Goal: Task Accomplishment & Management: Manage account settings

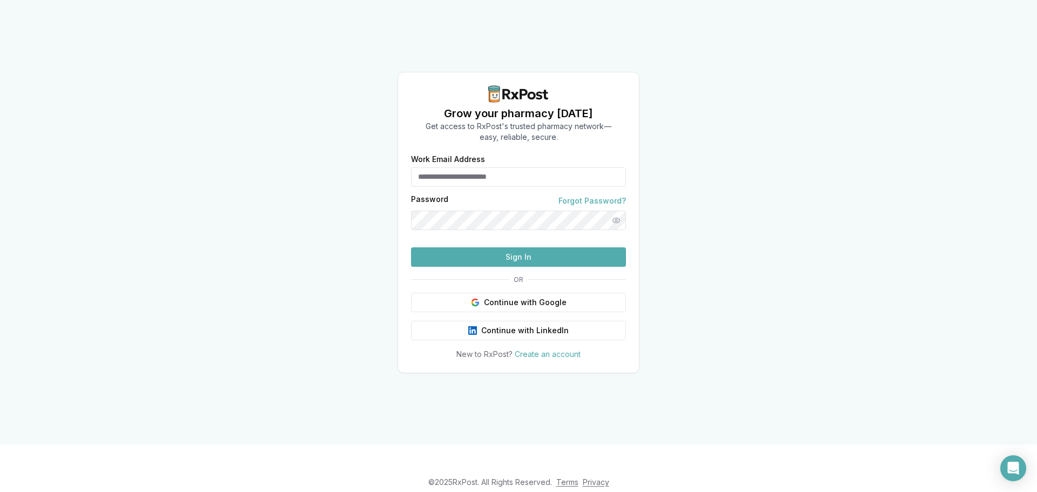
type input "**********"
click at [501, 267] on button "Sign In" at bounding box center [518, 256] width 215 height 19
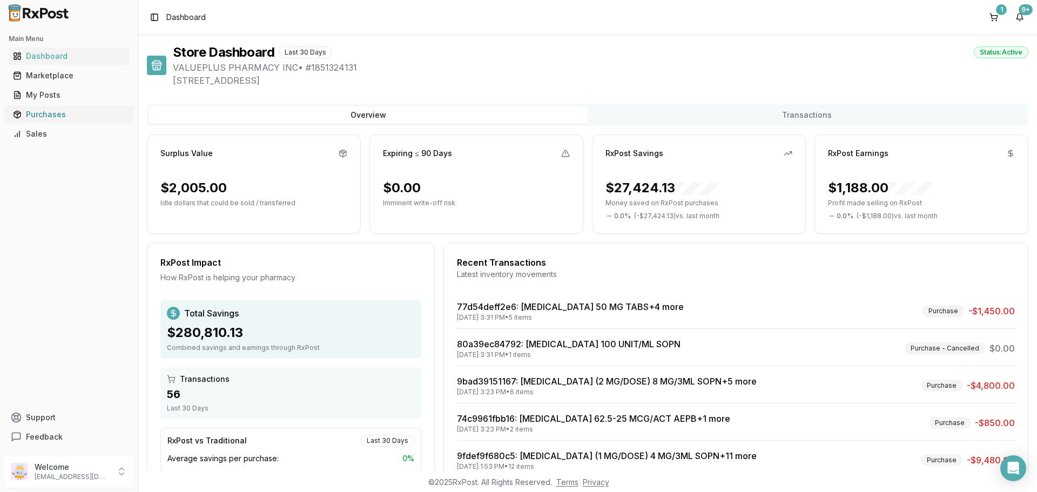
click at [53, 112] on div "Purchases" at bounding box center [69, 114] width 112 height 11
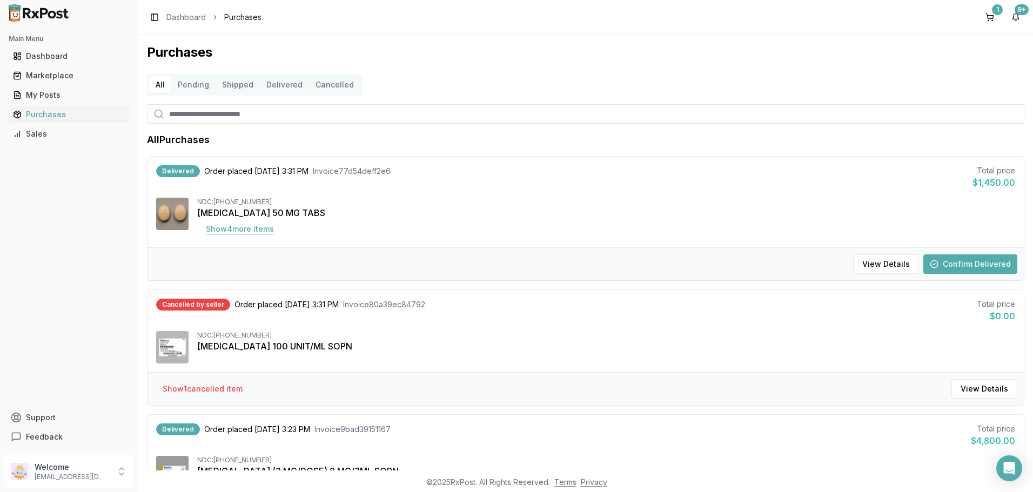
click at [268, 228] on button "Show 4 more item s" at bounding box center [239, 228] width 85 height 19
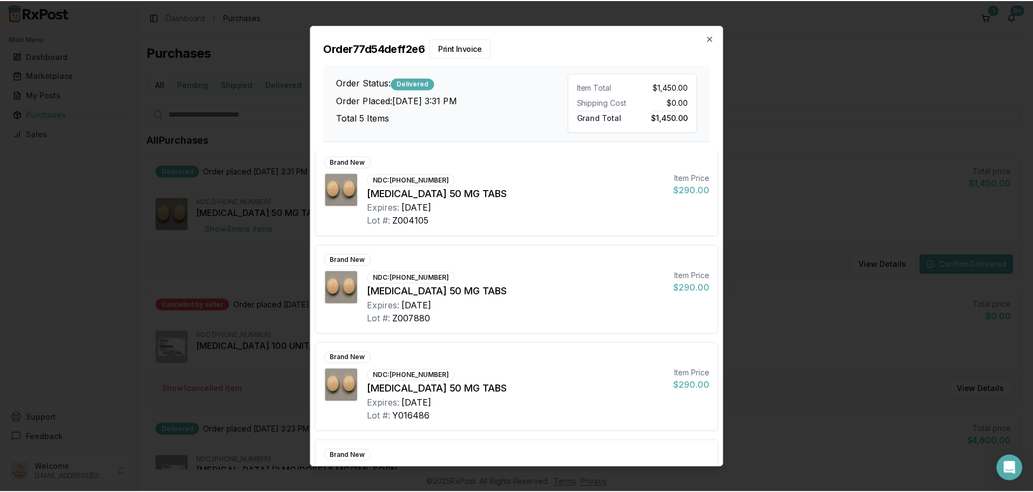
scroll to position [172, 0]
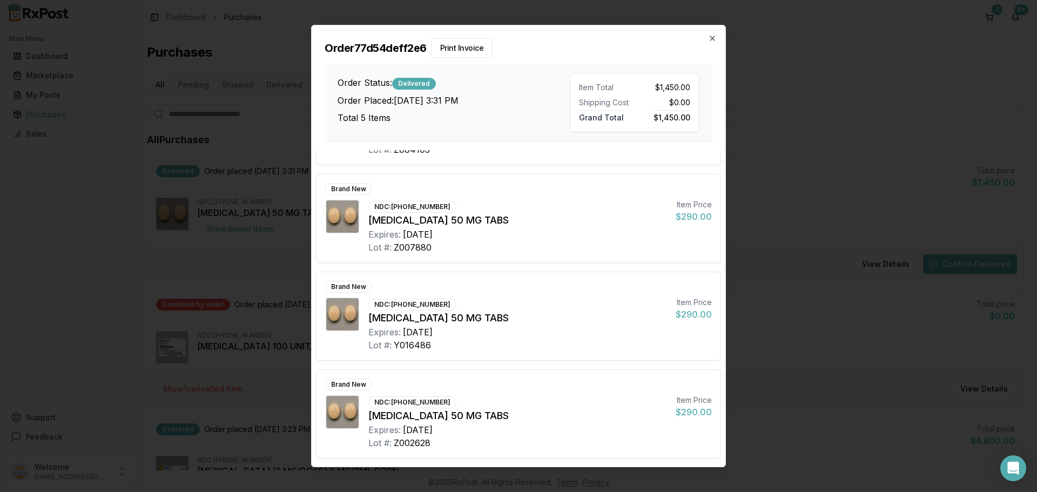
click at [717, 37] on div "Order 77d54deff2e6 Print Invoice Order Status: Delivered Order Placed: [DATE] 3…" at bounding box center [519, 83] width 414 height 116
click at [710, 37] on icon "button" at bounding box center [712, 38] width 9 height 9
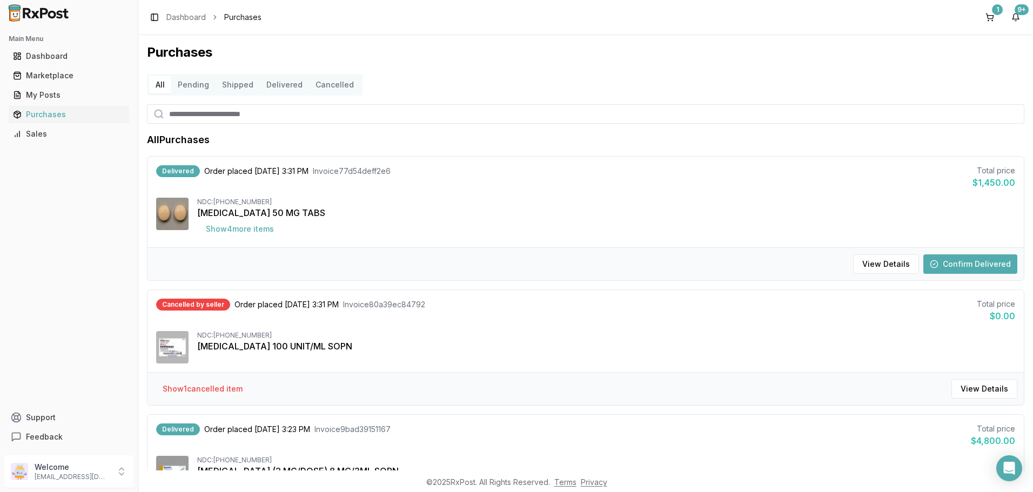
click at [964, 263] on button "Confirm Delivered" at bounding box center [970, 263] width 94 height 19
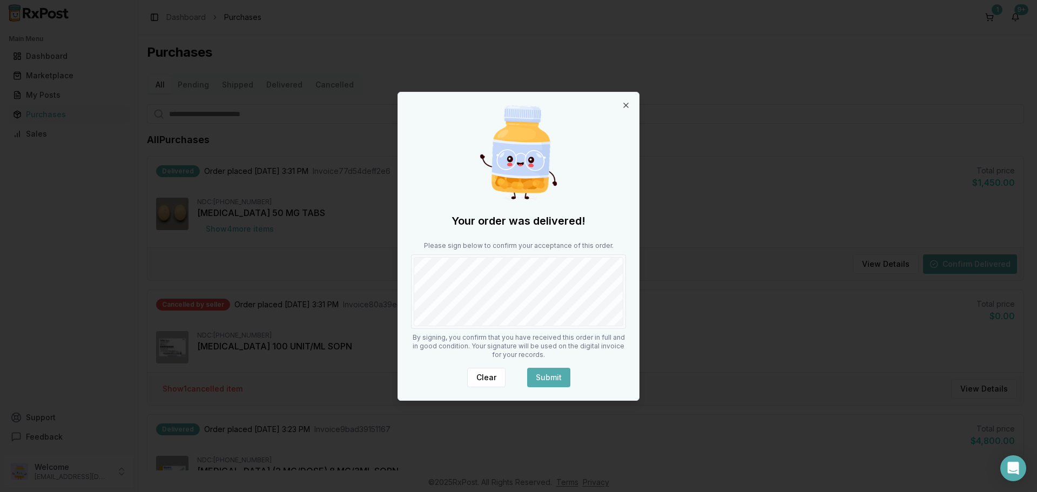
drag, startPoint x: 494, startPoint y: 376, endPoint x: 481, endPoint y: 360, distance: 20.4
click at [493, 375] on button "Clear" at bounding box center [486, 377] width 38 height 19
click at [557, 374] on button "Submit" at bounding box center [548, 377] width 43 height 19
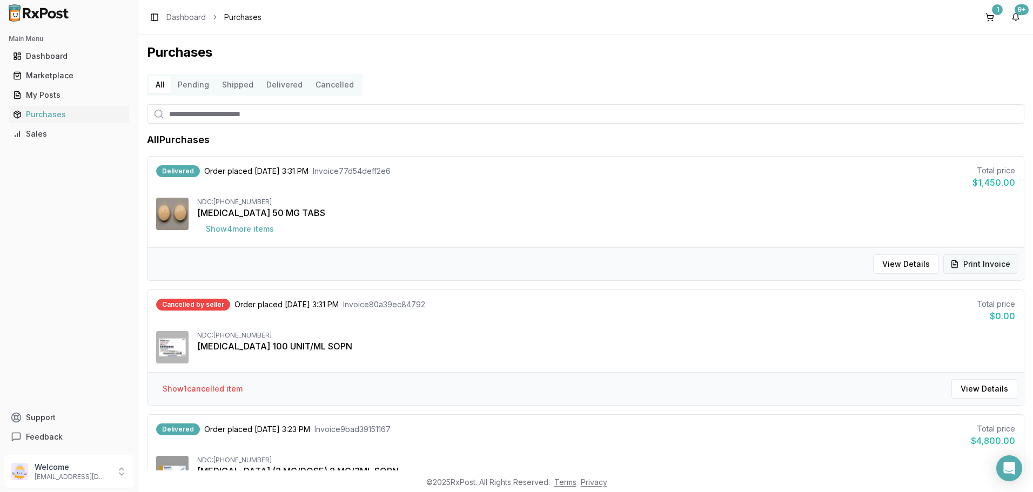
click at [990, 266] on button "Print Invoice" at bounding box center [980, 263] width 74 height 19
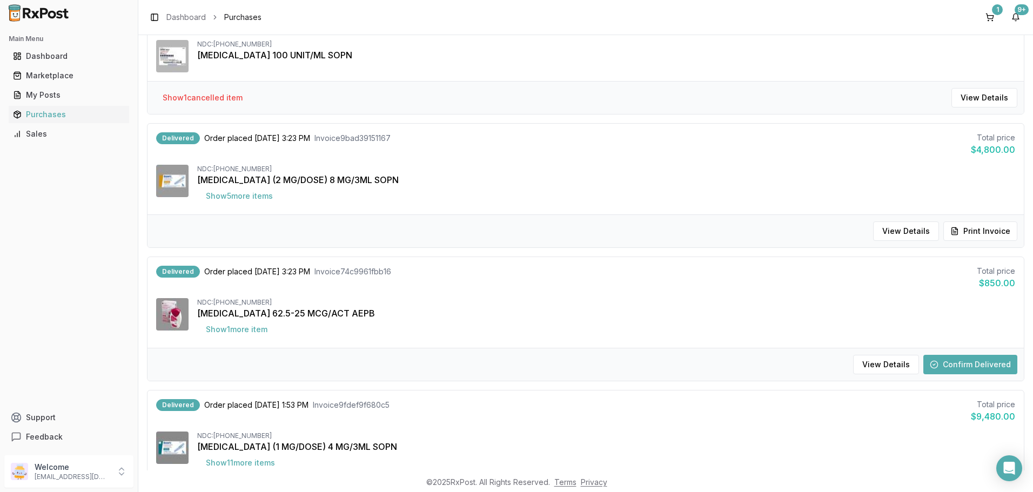
scroll to position [378, 0]
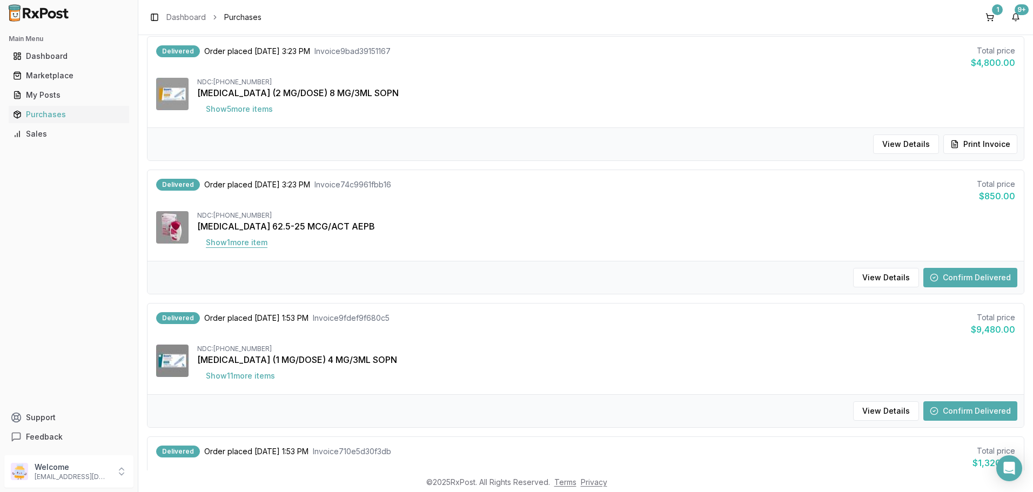
click at [260, 239] on button "Show 1 more item" at bounding box center [236, 242] width 79 height 19
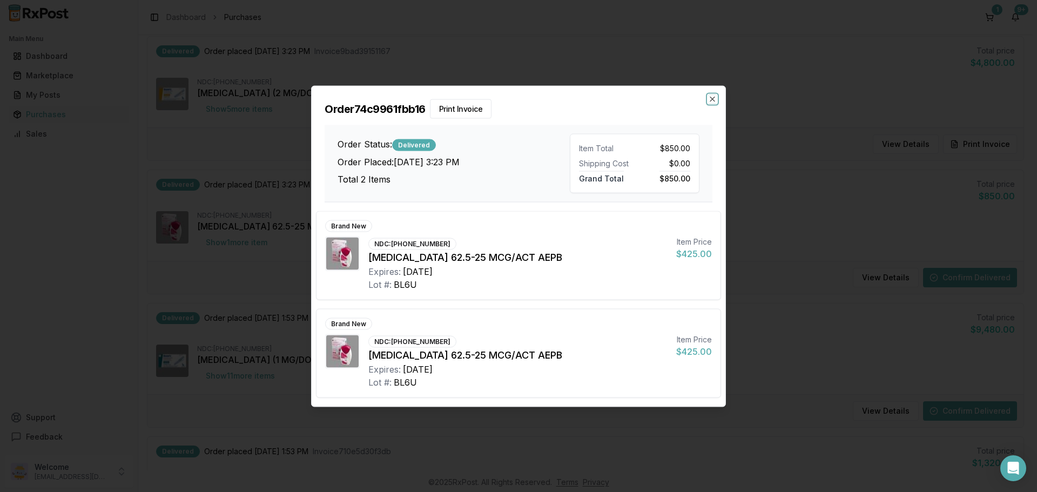
drag, startPoint x: 715, startPoint y: 100, endPoint x: 796, endPoint y: 127, distance: 85.6
click at [715, 99] on icon "button" at bounding box center [712, 99] width 9 height 9
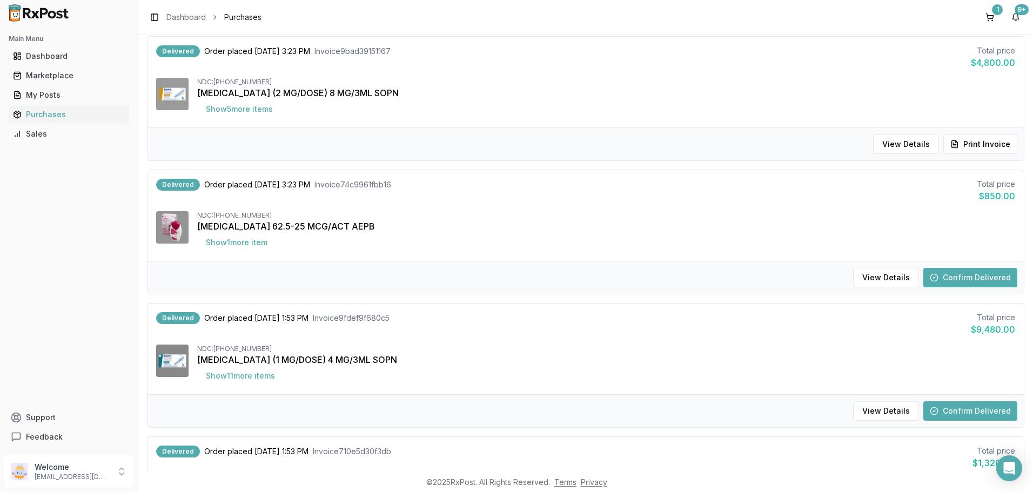
click at [974, 271] on button "Confirm Delivered" at bounding box center [970, 277] width 94 height 19
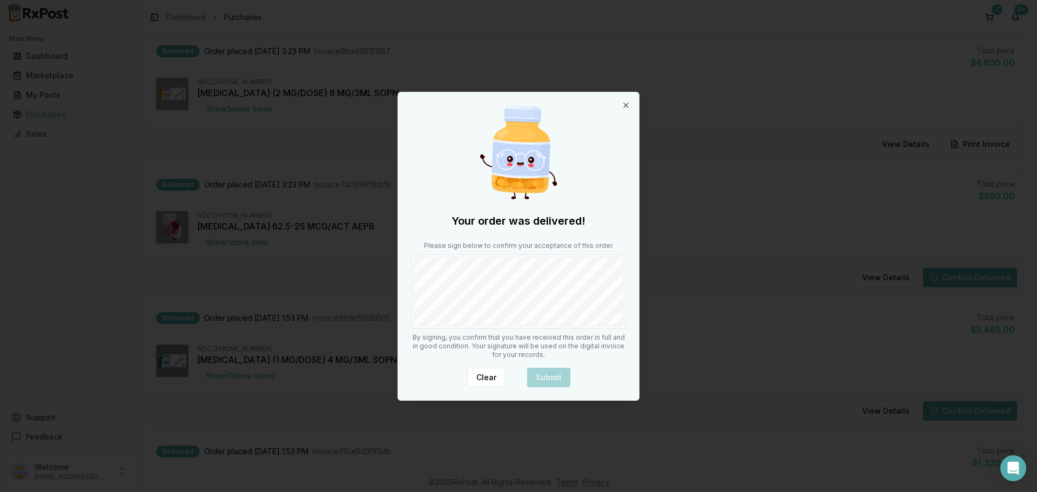
click at [430, 326] on div at bounding box center [518, 291] width 215 height 75
click at [557, 376] on button "Submit" at bounding box center [548, 377] width 43 height 19
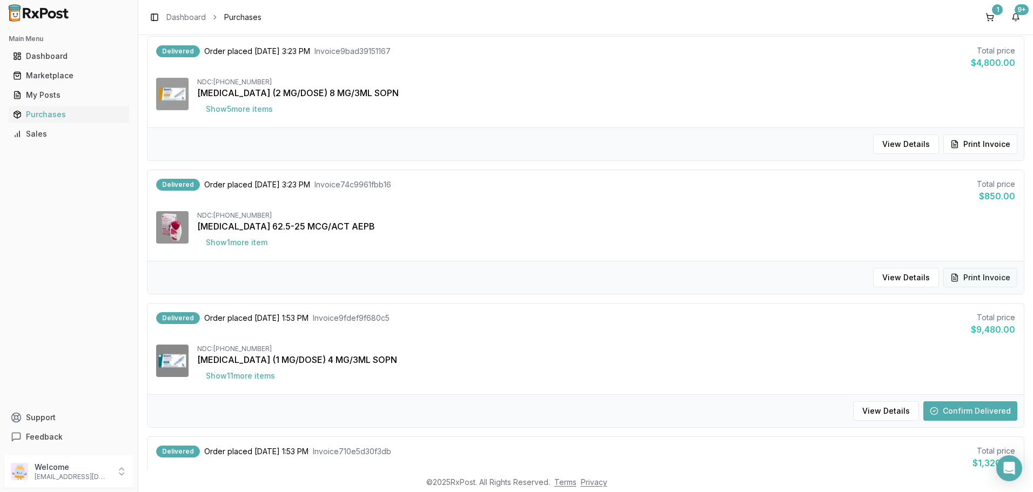
click at [966, 275] on button "Print Invoice" at bounding box center [980, 277] width 74 height 19
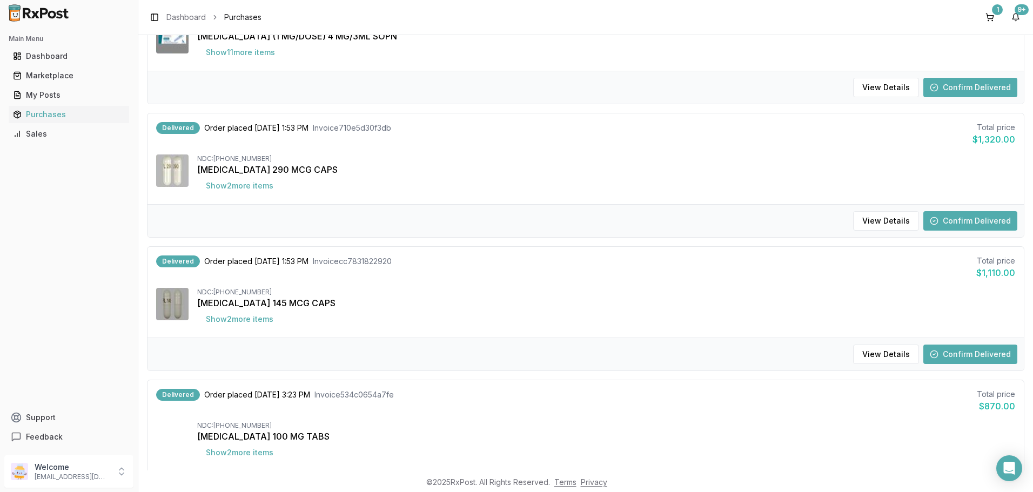
scroll to position [702, 0]
click at [258, 185] on button "Show 2 more item s" at bounding box center [239, 185] width 85 height 19
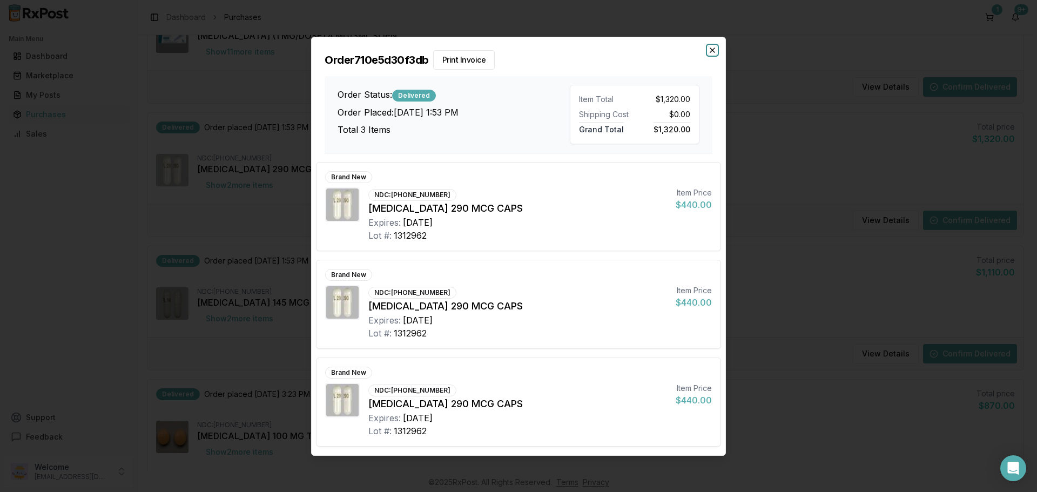
click at [712, 52] on icon "button" at bounding box center [712, 50] width 9 height 9
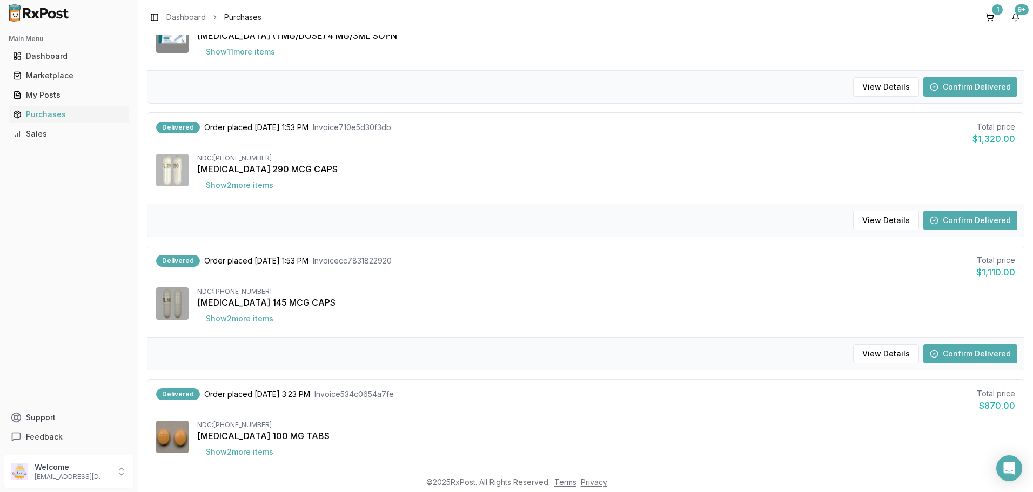
click at [954, 219] on button "Confirm Delivered" at bounding box center [970, 220] width 94 height 19
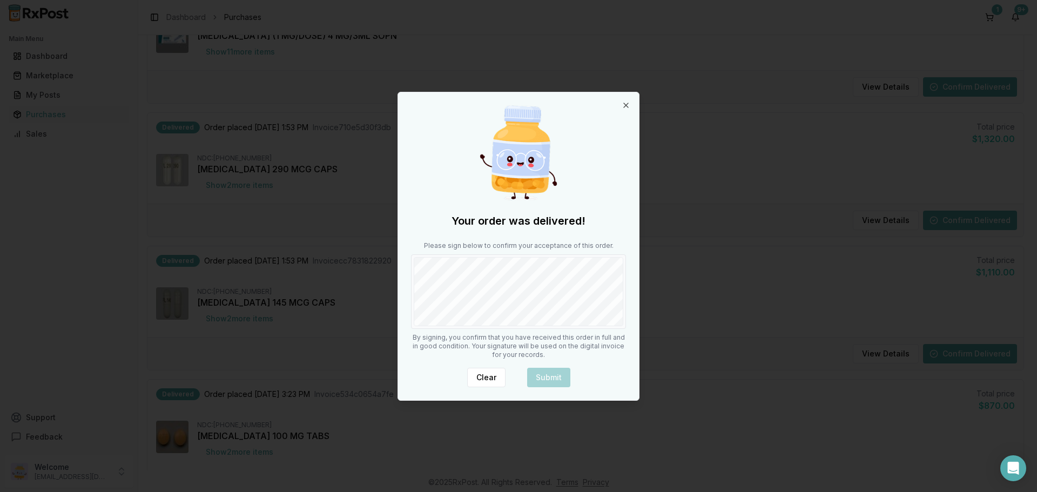
click at [447, 332] on div "Your order was delivered! Please sign below to confirm your acceptance of this …" at bounding box center [518, 246] width 241 height 308
click at [561, 368] on div "Your order was delivered! Please sign below to confirm your acceptance of this …" at bounding box center [518, 246] width 241 height 308
click at [559, 373] on button "Submit" at bounding box center [548, 377] width 43 height 19
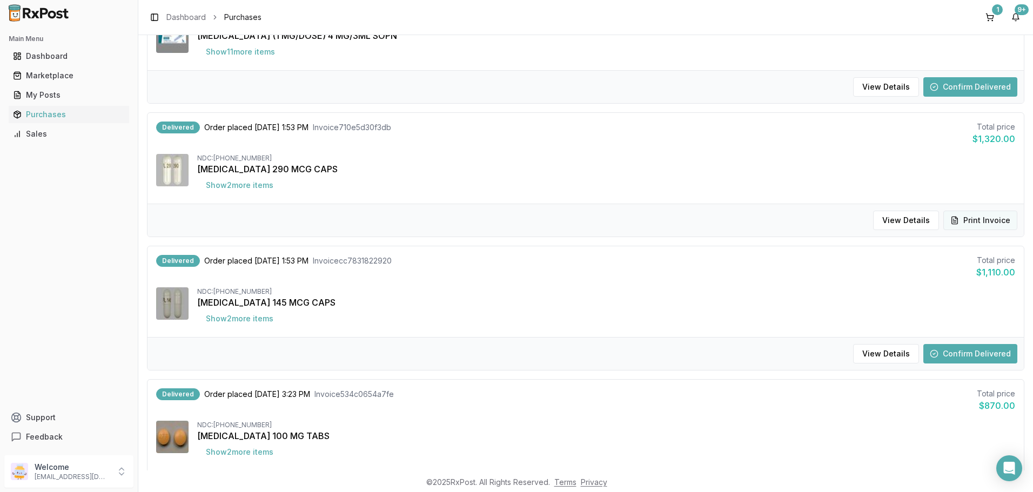
click at [980, 220] on button "Print Invoice" at bounding box center [980, 220] width 74 height 19
click at [976, 353] on button "Confirm Delivered" at bounding box center [970, 353] width 94 height 19
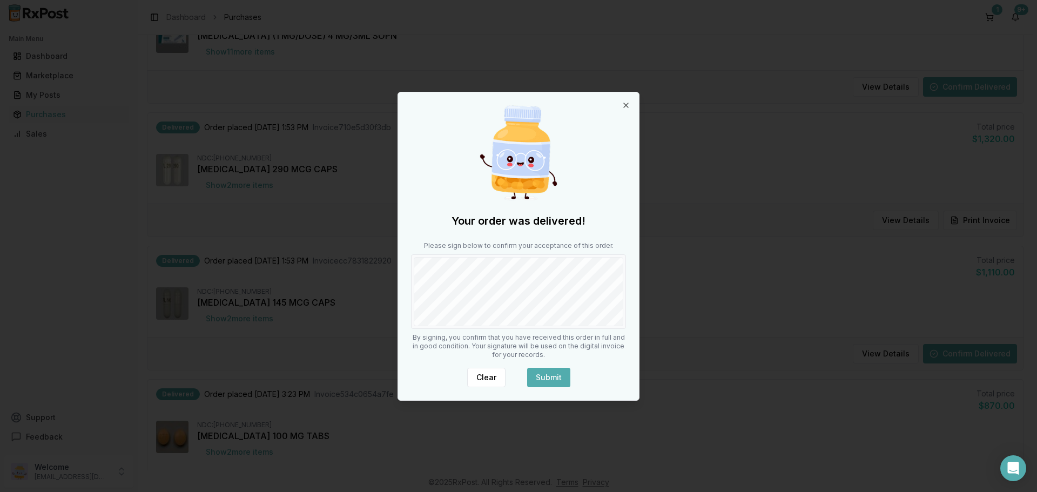
drag, startPoint x: 558, startPoint y: 375, endPoint x: 525, endPoint y: 349, distance: 42.3
click at [559, 375] on button "Submit" at bounding box center [548, 377] width 43 height 19
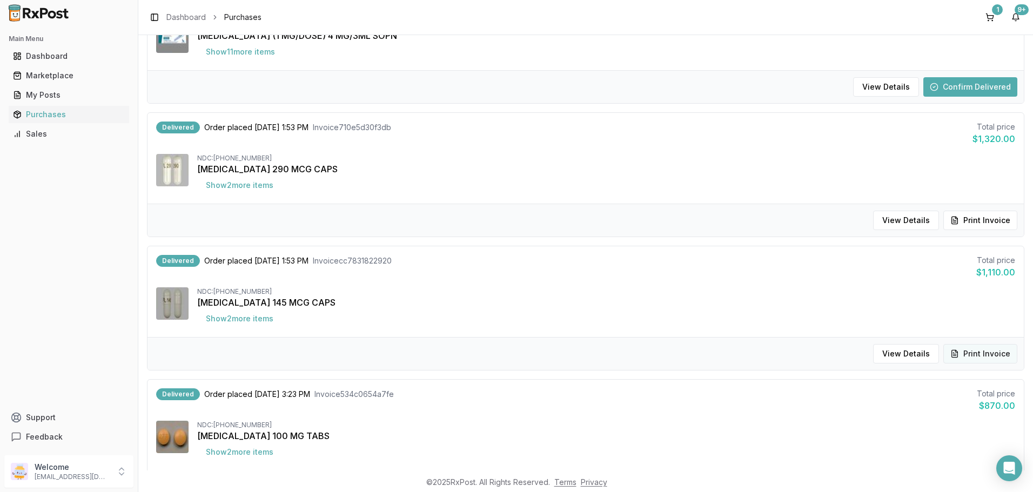
click at [977, 353] on button "Print Invoice" at bounding box center [980, 353] width 74 height 19
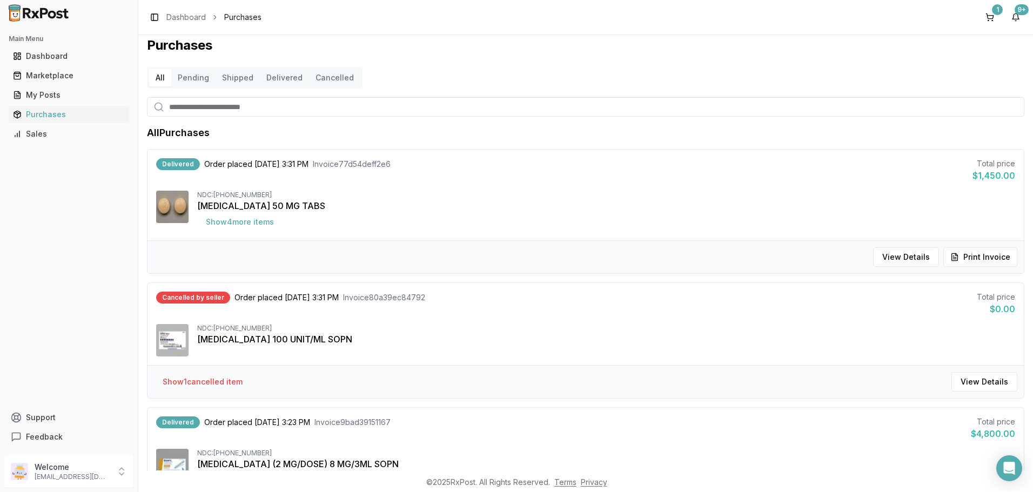
scroll to position [0, 0]
